Goal: Information Seeking & Learning: Understand process/instructions

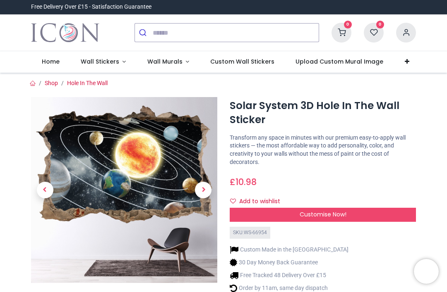
click at [85, 64] on span "Wall Stickers" at bounding box center [100, 61] width 38 height 8
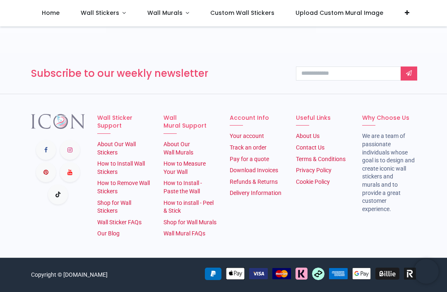
scroll to position [1165, 0]
click at [171, 204] on link "How to install - Peel & Stick" at bounding box center [188, 207] width 50 height 15
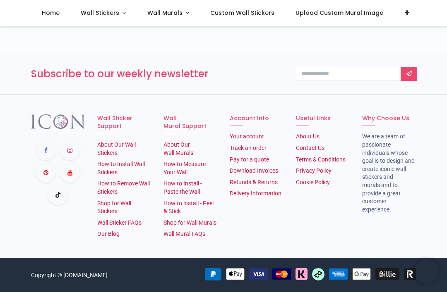
scroll to position [845, 0]
click at [178, 200] on link "How to install - Peel & Stick" at bounding box center [188, 207] width 50 height 15
click at [114, 161] on link "How to Install Wall Stickers" at bounding box center [121, 168] width 48 height 15
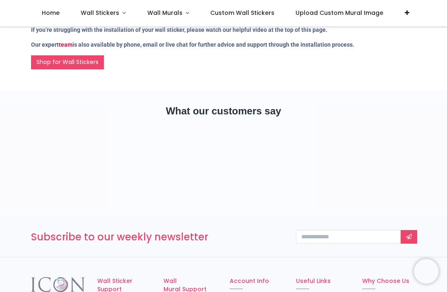
scroll to position [1321, 0]
